Goal: Complete application form

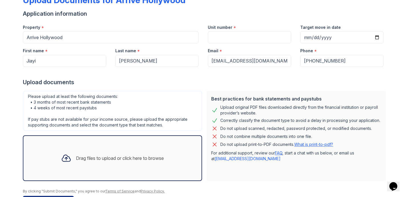
scroll to position [39, 0]
drag, startPoint x: 66, startPoint y: 103, endPoint x: 109, endPoint y: 103, distance: 42.8
click at [109, 103] on div "Please upload at least the following documents: • 3 months of most recent bank …" at bounding box center [112, 111] width 179 height 40
click at [125, 101] on div "Please upload at least the following documents: • 3 months of most recent bank …" at bounding box center [112, 111] width 179 height 40
click at [118, 153] on div "Drag files to upload or click here to browse" at bounding box center [113, 157] width 112 height 19
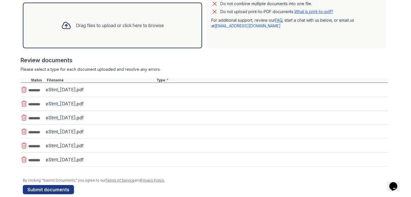
scroll to position [172, 0]
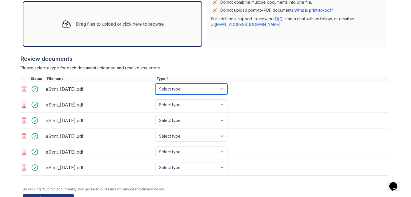
click at [183, 91] on select "Select type Paystub Bank Statement Offer Letter Tax Documents Benefit Award Let…" at bounding box center [191, 89] width 72 height 11
select select "bank_statement"
click at [155, 84] on select "Select type Paystub Bank Statement Offer Letter Tax Documents Benefit Award Let…" at bounding box center [191, 89] width 72 height 11
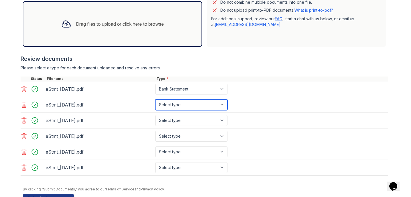
click at [183, 107] on select "Select type Paystub Bank Statement Offer Letter Tax Documents Benefit Award Let…" at bounding box center [191, 104] width 72 height 11
select select "bank_statement"
click at [155, 99] on select "Select type Paystub Bank Statement Offer Letter Tax Documents Benefit Award Let…" at bounding box center [191, 104] width 72 height 11
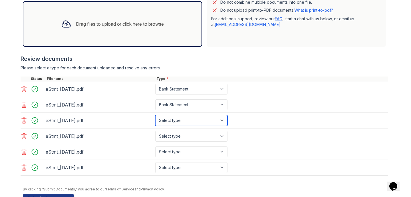
click at [191, 122] on select "Select type Paystub Bank Statement Offer Letter Tax Documents Benefit Award Let…" at bounding box center [191, 120] width 72 height 11
select select "bank_statement"
click at [155, 115] on select "Select type Paystub Bank Statement Offer Letter Tax Documents Benefit Award Let…" at bounding box center [191, 120] width 72 height 11
click at [188, 145] on div "eStmt_[DATE].pdf Select type Paystub Bank Statement Offer Letter Tax Documents …" at bounding box center [205, 152] width 368 height 16
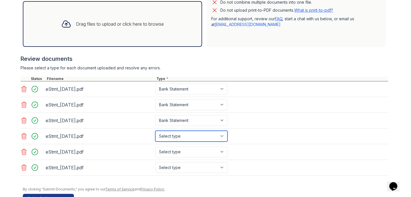
click at [188, 137] on select "Select type Paystub Bank Statement Offer Letter Tax Documents Benefit Award Let…" at bounding box center [191, 136] width 72 height 11
select select "bank_statement"
click at [155, 131] on select "Select type Paystub Bank Statement Offer Letter Tax Documents Benefit Award Let…" at bounding box center [191, 136] width 72 height 11
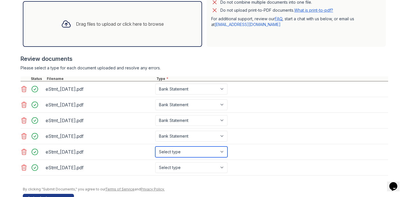
click at [182, 152] on select "Select type Paystub Bank Statement Offer Letter Tax Documents Benefit Award Let…" at bounding box center [191, 151] width 72 height 11
select select "bank_statement"
click at [155, 146] on select "Select type Paystub Bank Statement Offer Letter Tax Documents Benefit Award Let…" at bounding box center [191, 151] width 72 height 11
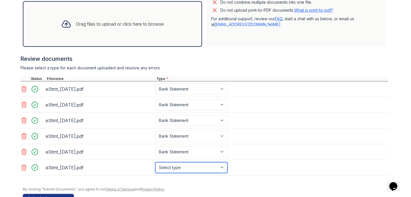
click at [181, 163] on select "Select type Paystub Bank Statement Offer Letter Tax Documents Benefit Award Let…" at bounding box center [191, 167] width 72 height 11
select select "bank_statement"
click at [155, 162] on select "Select type Paystub Bank Statement Offer Letter Tax Documents Benefit Award Let…" at bounding box center [191, 167] width 72 height 11
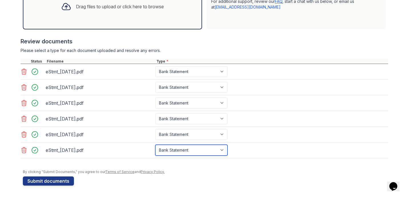
click at [201, 148] on select "Select type Paystub Bank Statement Offer Letter Tax Documents Benefit Award Let…" at bounding box center [191, 150] width 72 height 11
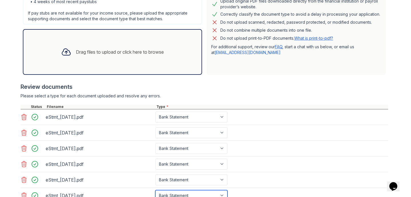
scroll to position [152, 0]
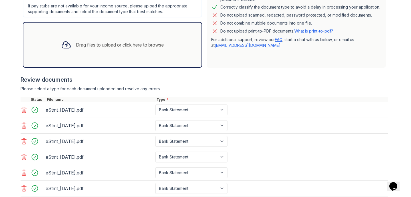
click at [135, 53] on div "Drag files to upload or click here to browse" at bounding box center [113, 44] width 112 height 19
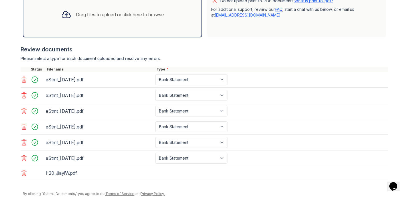
scroll to position [204, 0]
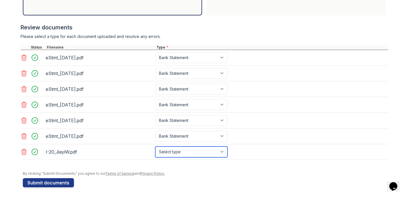
click at [222, 153] on select "Select type Paystub Bank Statement Offer Letter Tax Documents Benefit Award Let…" at bounding box center [191, 151] width 72 height 11
select select "other"
click at [155, 146] on select "Select type Paystub Bank Statement Offer Letter Tax Documents Benefit Award Let…" at bounding box center [191, 151] width 72 height 11
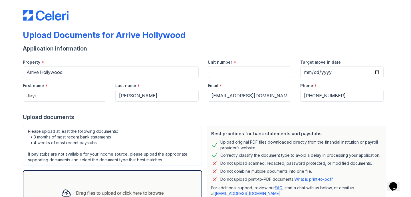
scroll to position [0, 0]
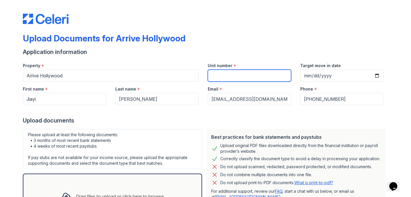
click at [233, 78] on input "Unit number" at bounding box center [249, 76] width 83 height 12
type input "4427"
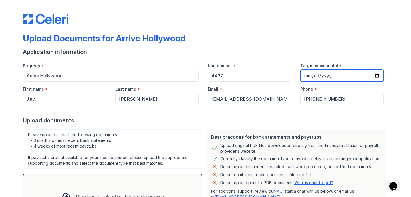
click at [376, 77] on input "Target move in date" at bounding box center [341, 76] width 83 height 12
type input "[DATE]"
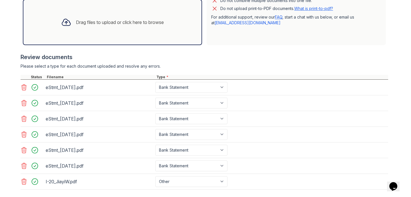
scroll to position [206, 0]
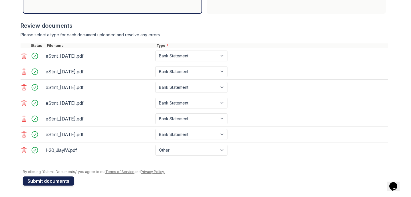
click at [58, 181] on button "Submit documents" at bounding box center [48, 180] width 51 height 9
